Goal: Information Seeking & Learning: Get advice/opinions

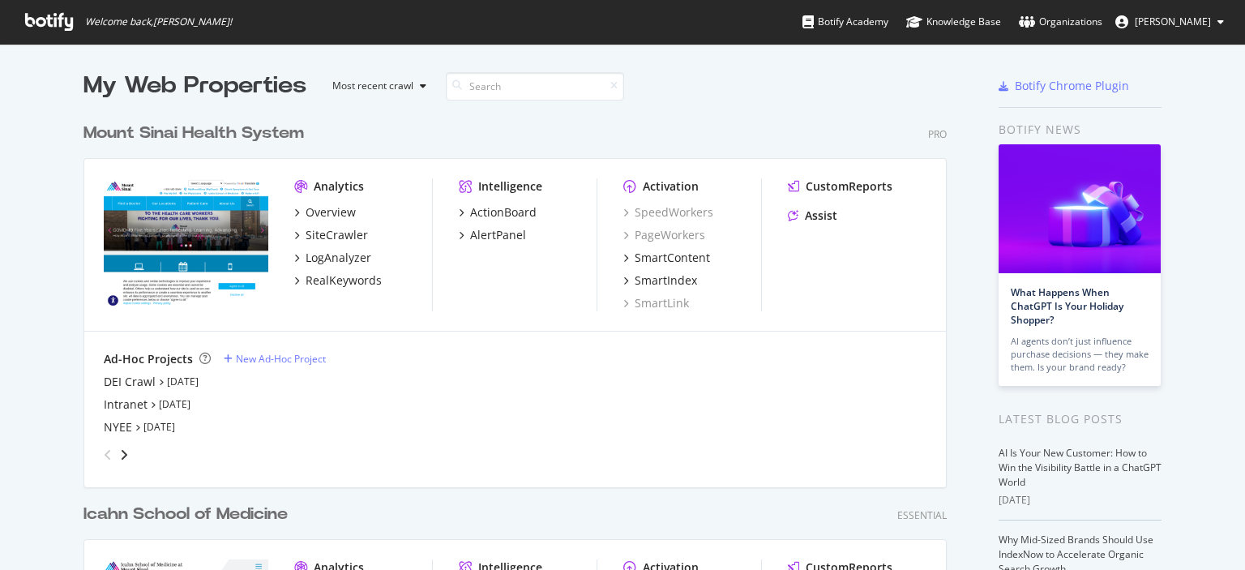
scroll to position [558, 1220]
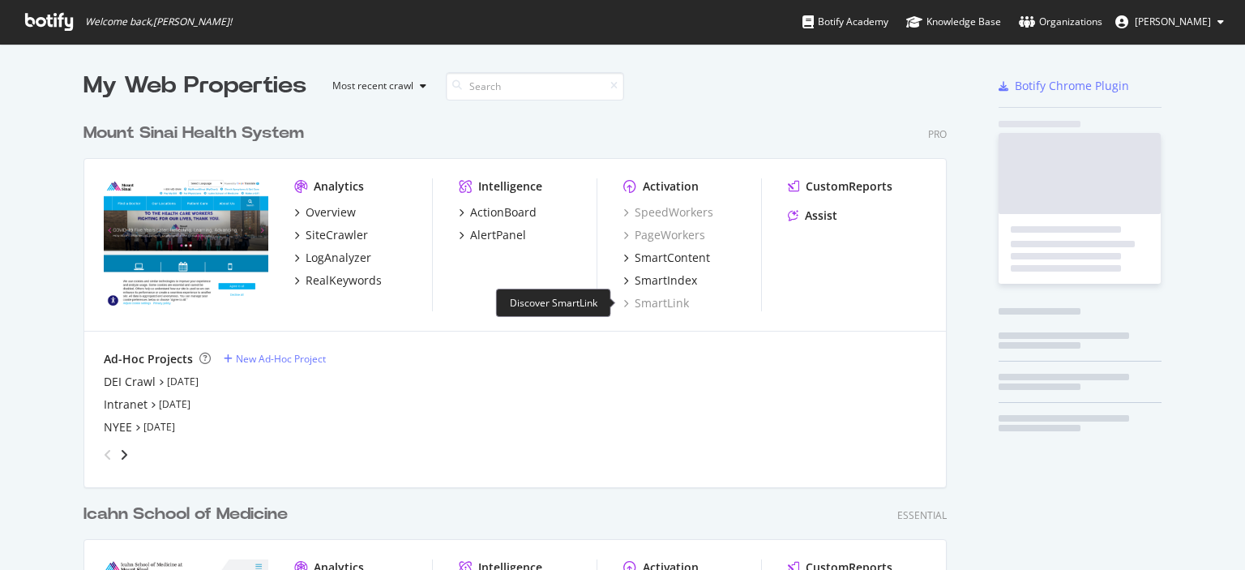
scroll to position [697, 864]
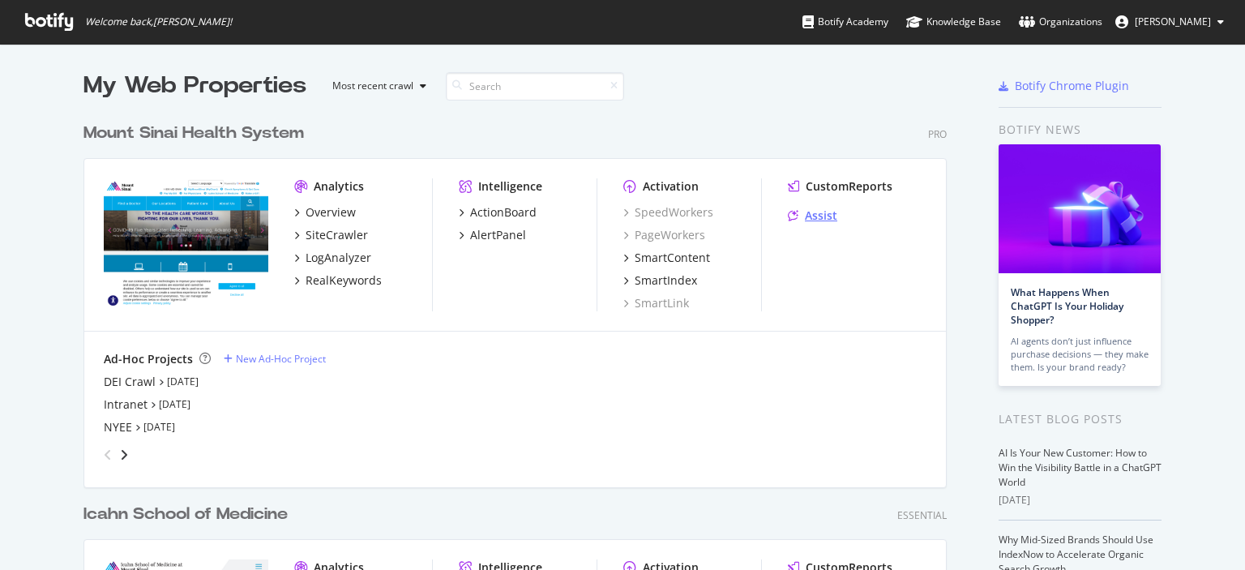
click at [810, 216] on div "Assist" at bounding box center [821, 215] width 32 height 16
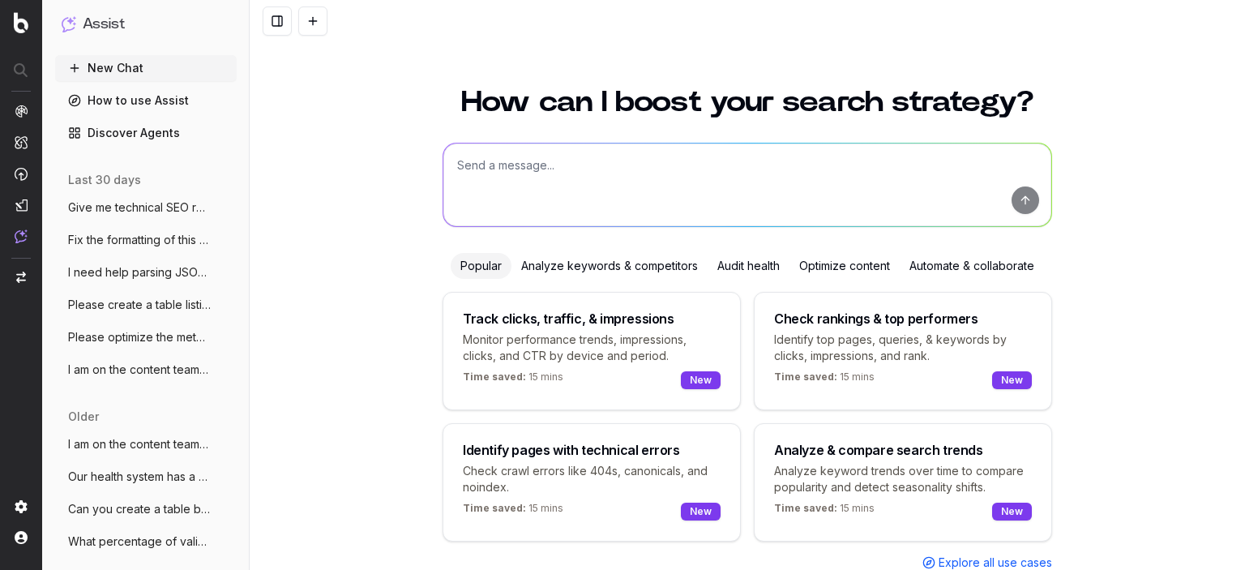
scroll to position [58, 0]
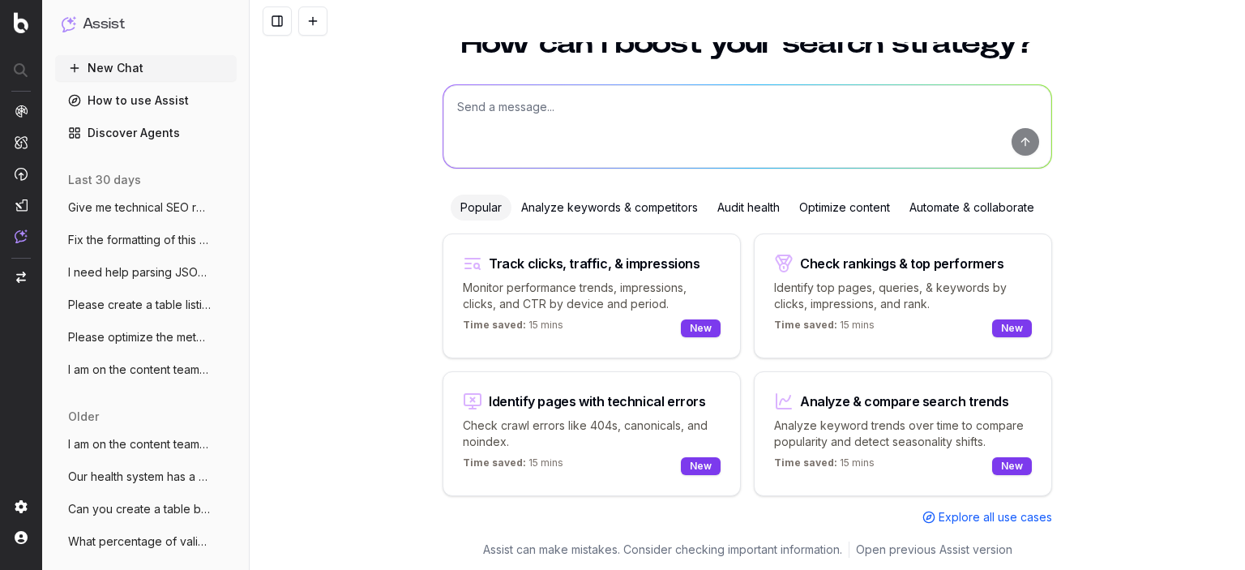
click at [628, 118] on textarea at bounding box center [747, 126] width 608 height 83
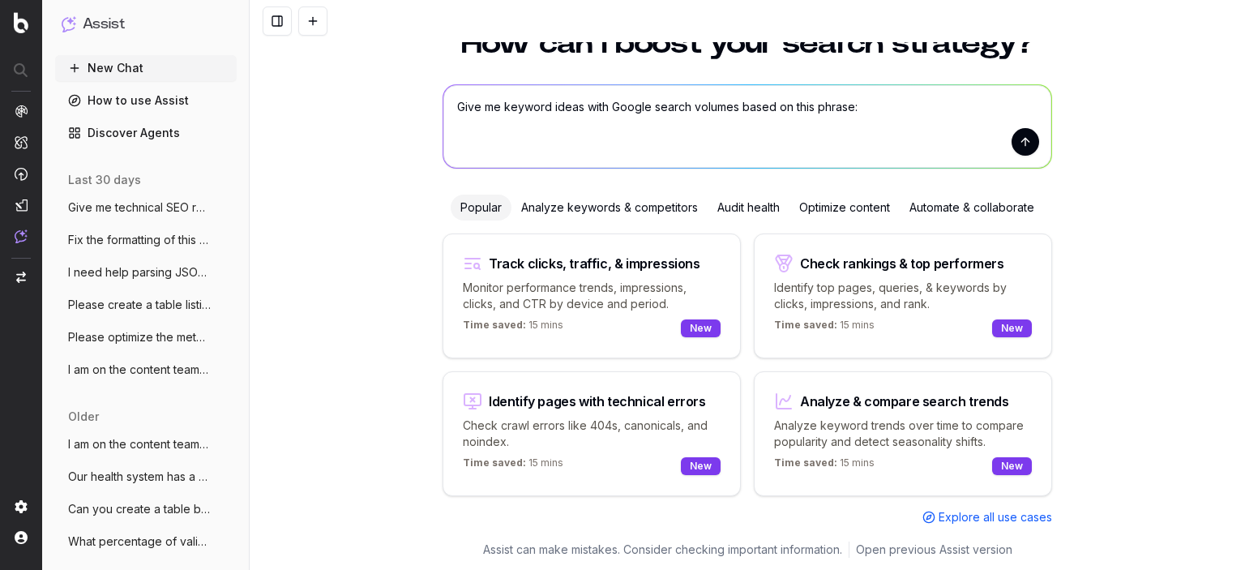
click at [631, 197] on div "Analyze keywords & competitors" at bounding box center [609, 208] width 196 height 26
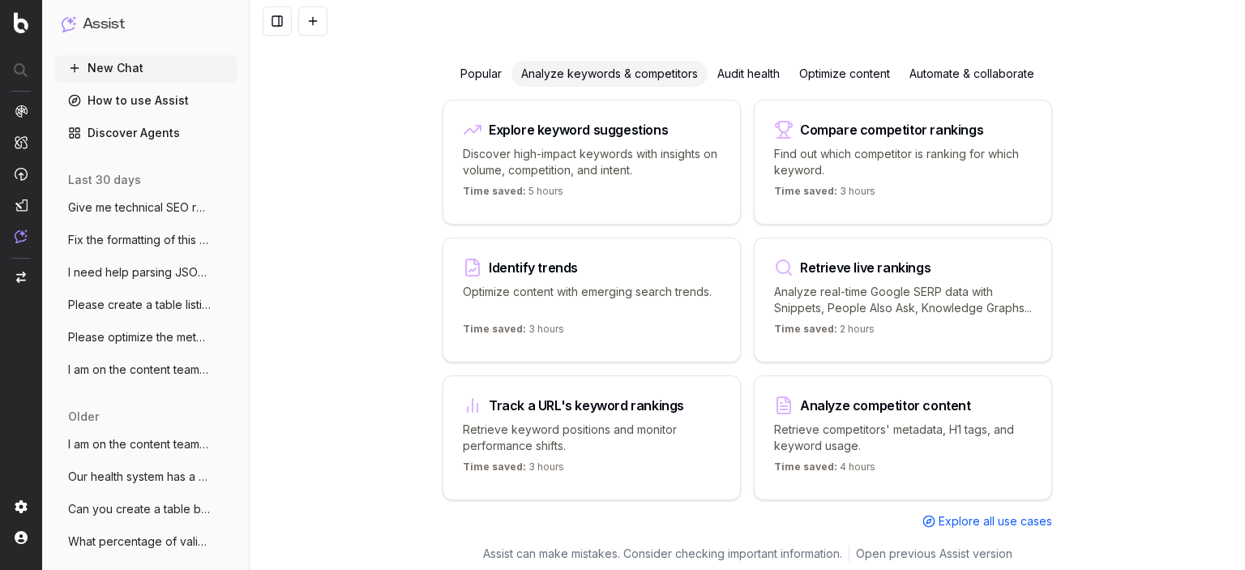
scroll to position [0, 0]
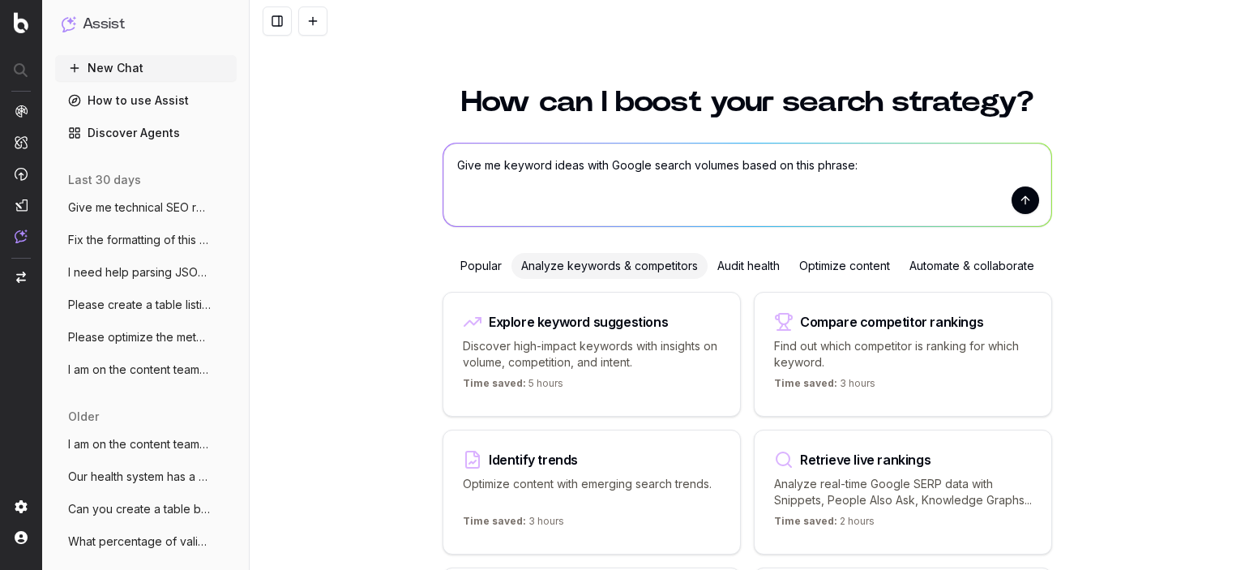
click at [919, 160] on textarea "Give me keyword ideas with Google search volumes based on this phrase:" at bounding box center [747, 184] width 608 height 83
paste textarea "Transgenic and Genome Editing"
type textarea "Give me keyword ideas with Google search volumes based on this phrase: Transgen…"
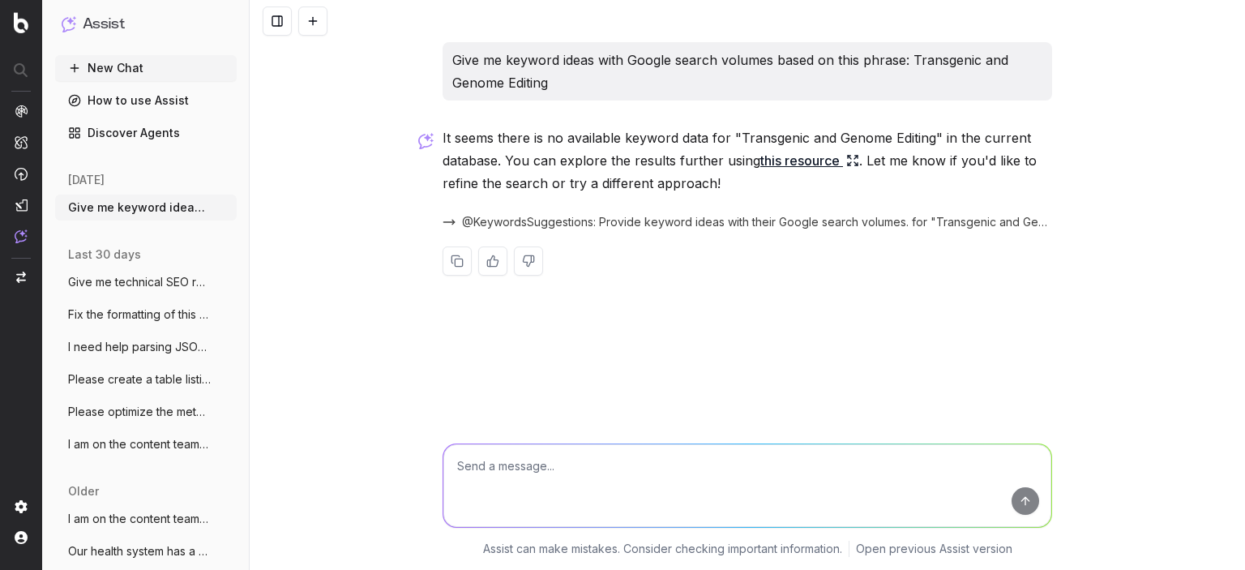
click at [601, 469] on textarea at bounding box center [747, 485] width 608 height 83
paste textarea "Mouse Genome Editing"
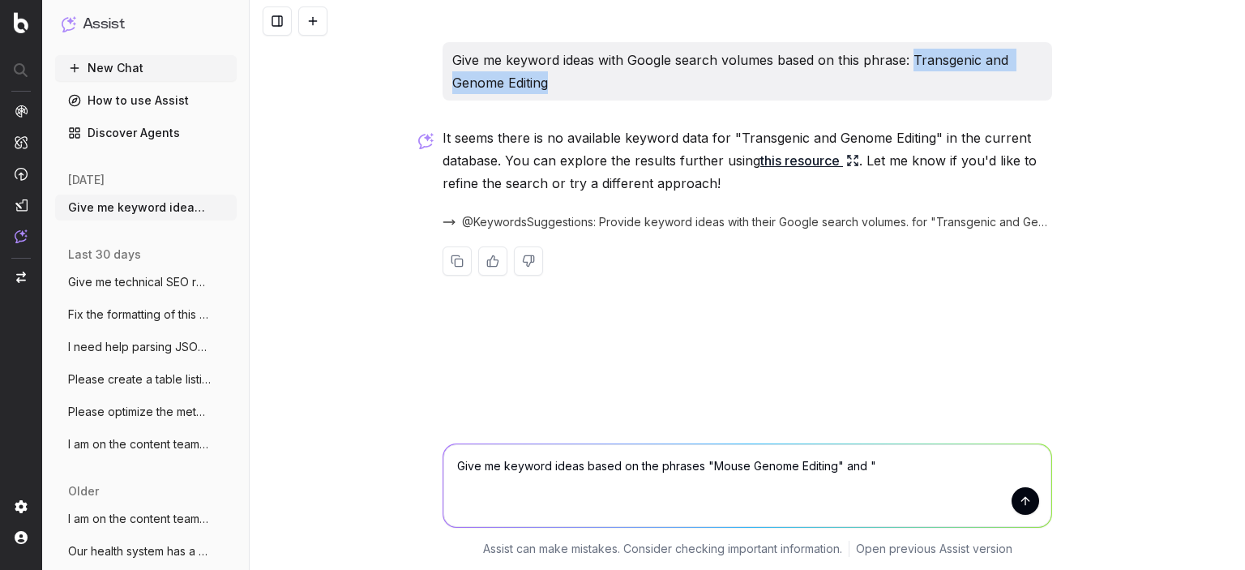
drag, startPoint x: 912, startPoint y: 58, endPoint x: 913, endPoint y: 84, distance: 26.8
click at [913, 84] on p "Give me keyword ideas with Google search volumes based on this phrase: Transgen…" at bounding box center [747, 71] width 590 height 45
copy p "Transgenic and Genome Editing"
click at [912, 470] on textarea "Give me keyword ideas based on the phrases "Mouse Genome Editing" and "" at bounding box center [747, 485] width 608 height 83
paste textarea "Transgenic and Genome Editing"
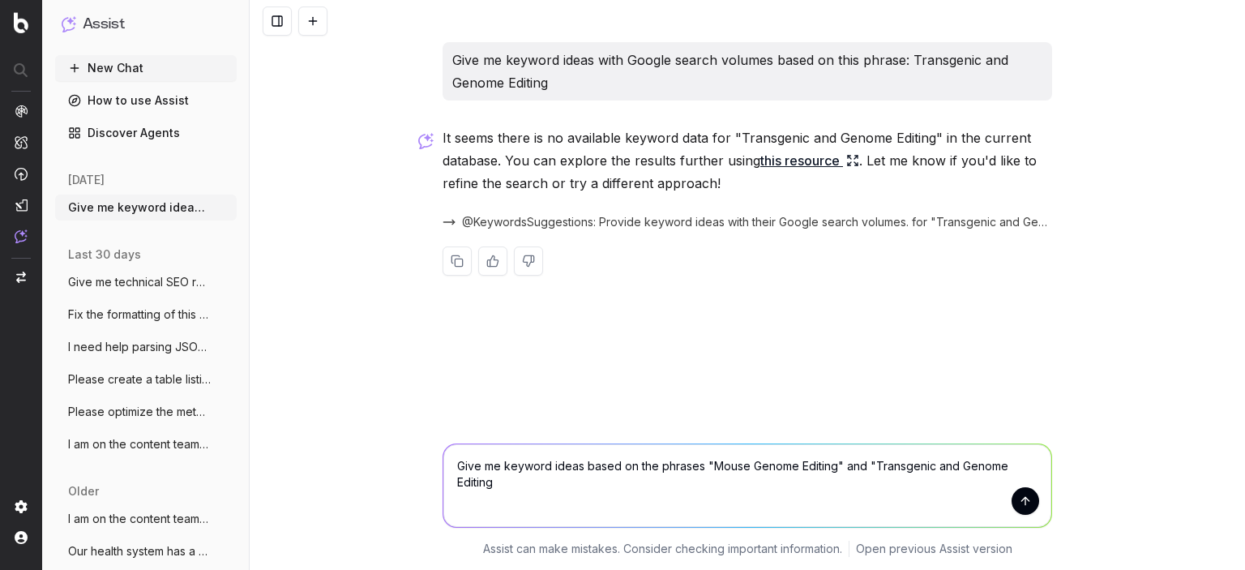
type textarea "Give me keyword ideas based on the phrases "Mouse Genome Editing" and "Transgen…"
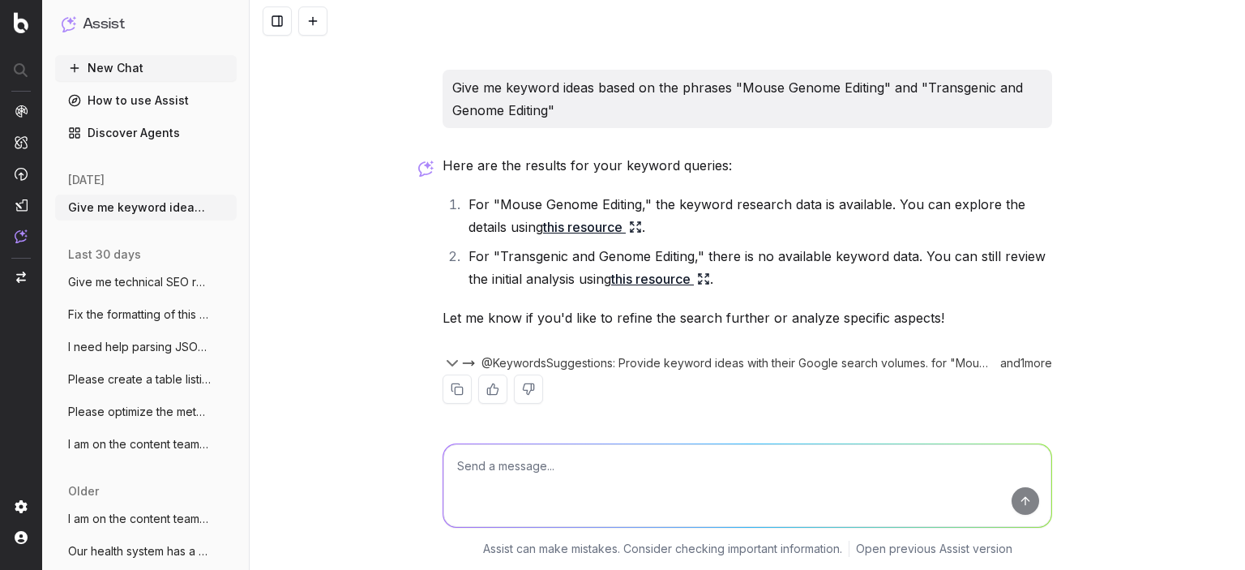
scroll to position [237, 0]
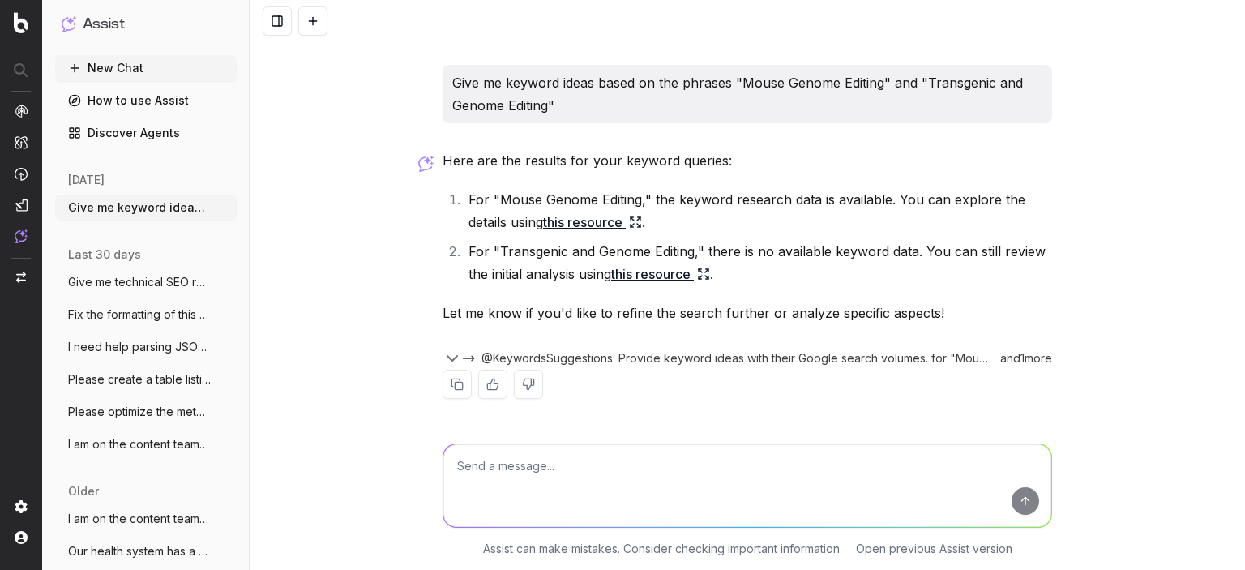
click at [604, 225] on link "this resource" at bounding box center [592, 222] width 99 height 23
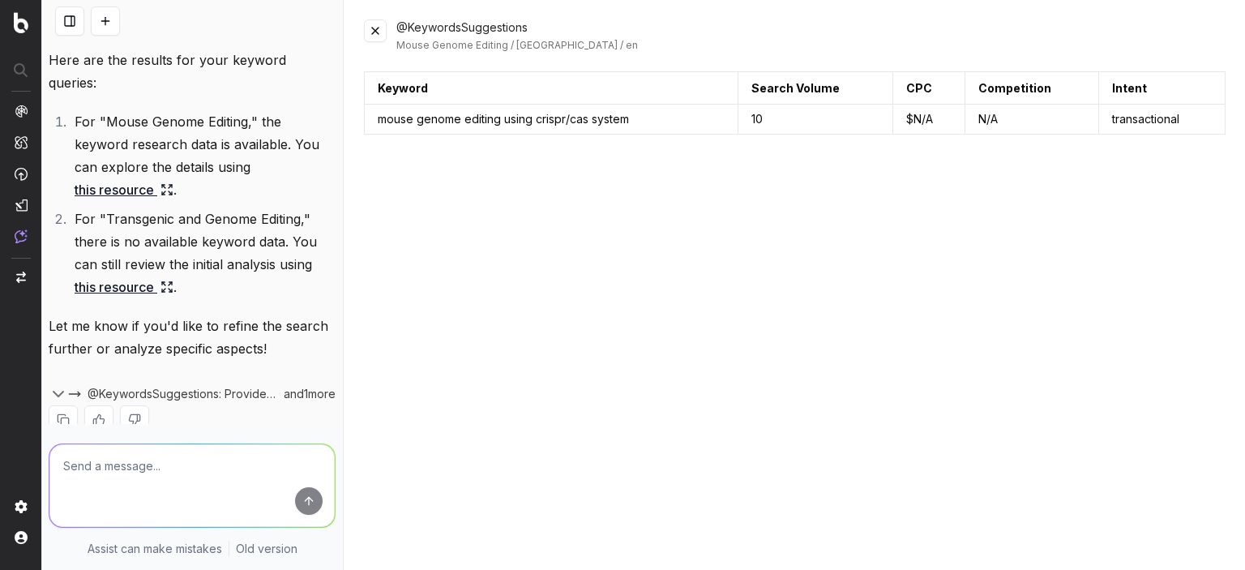
scroll to position [486, 0]
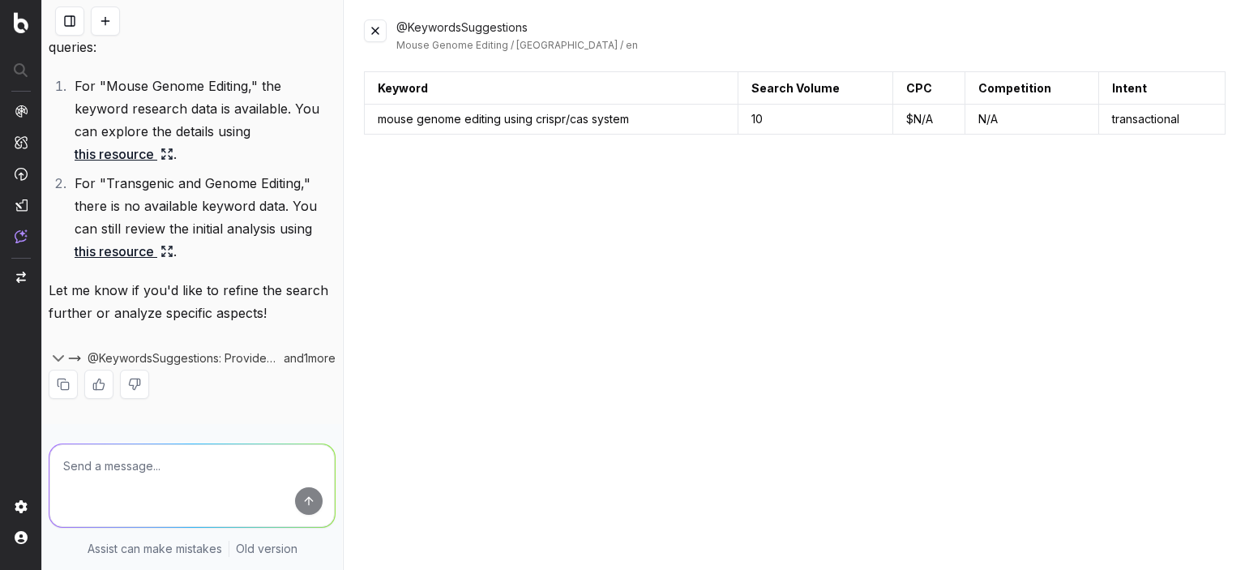
click at [123, 255] on link "this resource" at bounding box center [124, 251] width 99 height 23
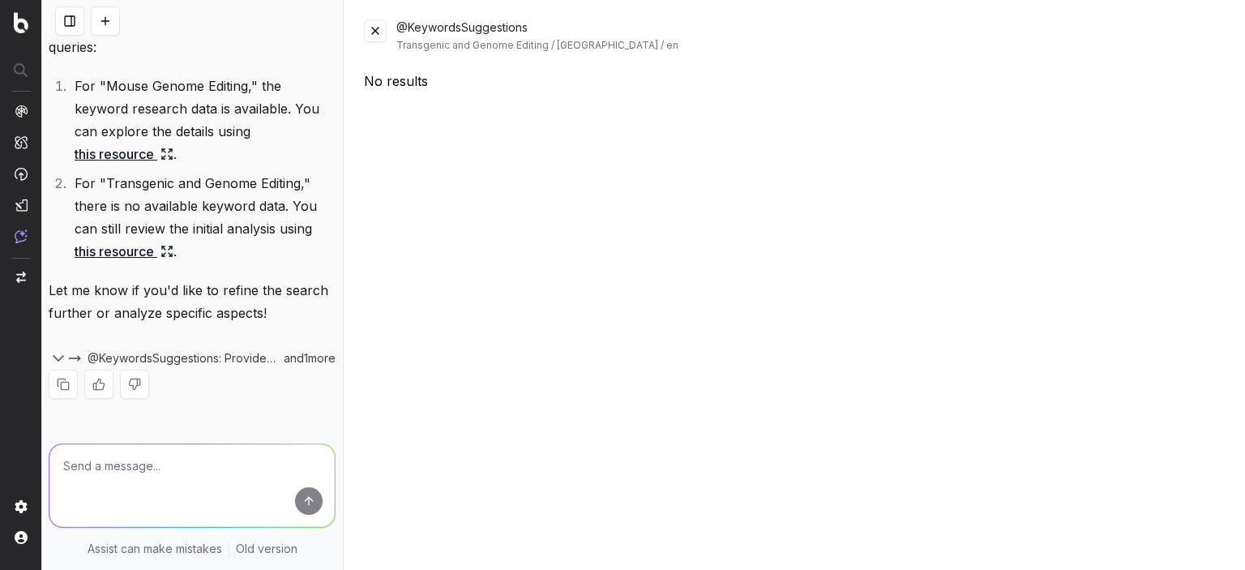
click at [138, 158] on link "this resource" at bounding box center [124, 154] width 99 height 23
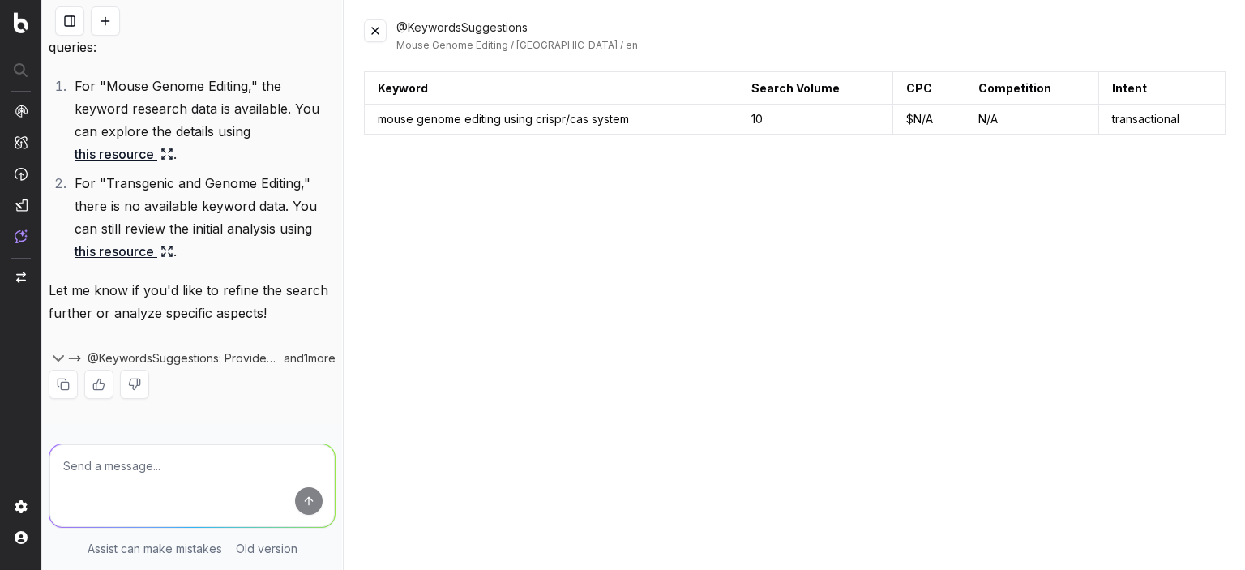
click at [207, 482] on textarea at bounding box center [191, 485] width 285 height 83
type textarea "Give me keyword suggestion based on thes topics"
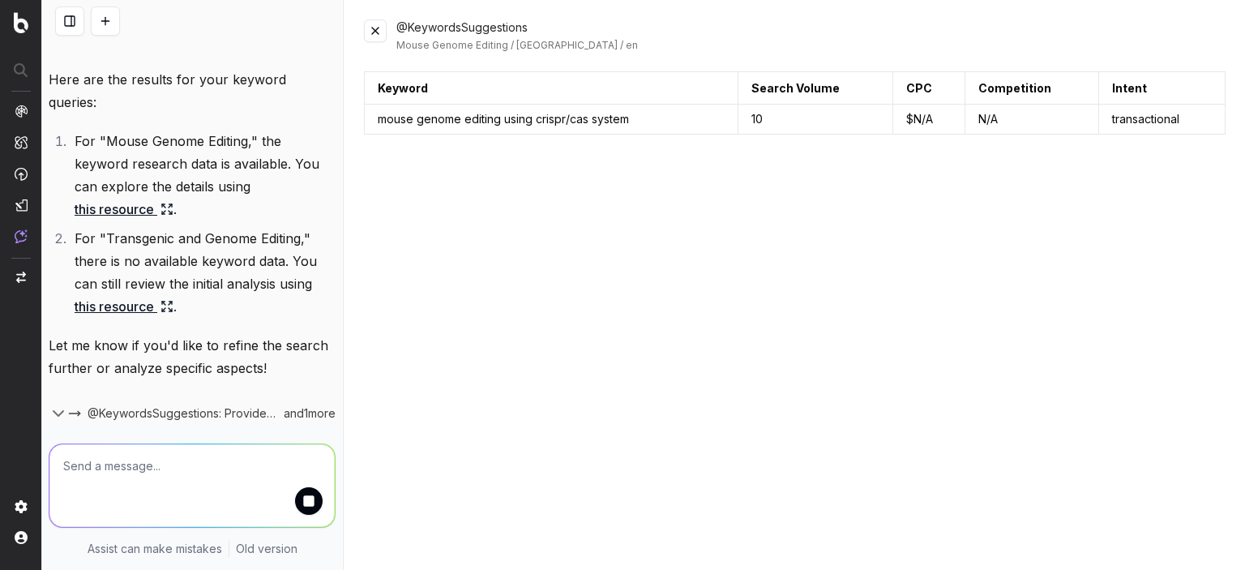
click at [373, 32] on button at bounding box center [375, 30] width 23 height 23
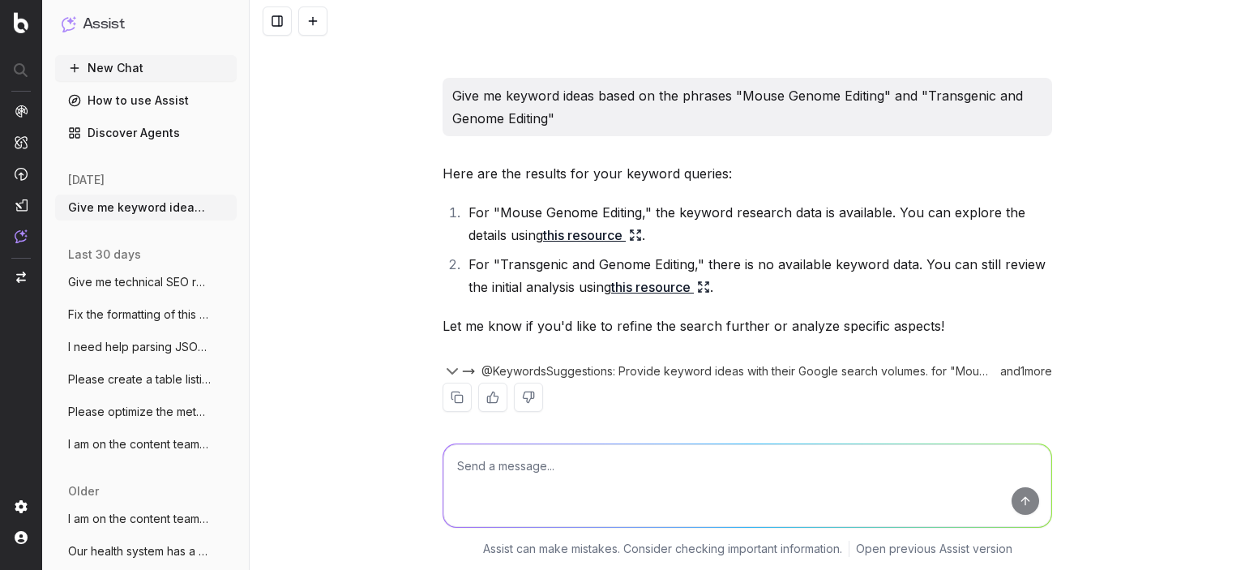
scroll to position [0, 0]
